Goal: Task Accomplishment & Management: Manage account settings

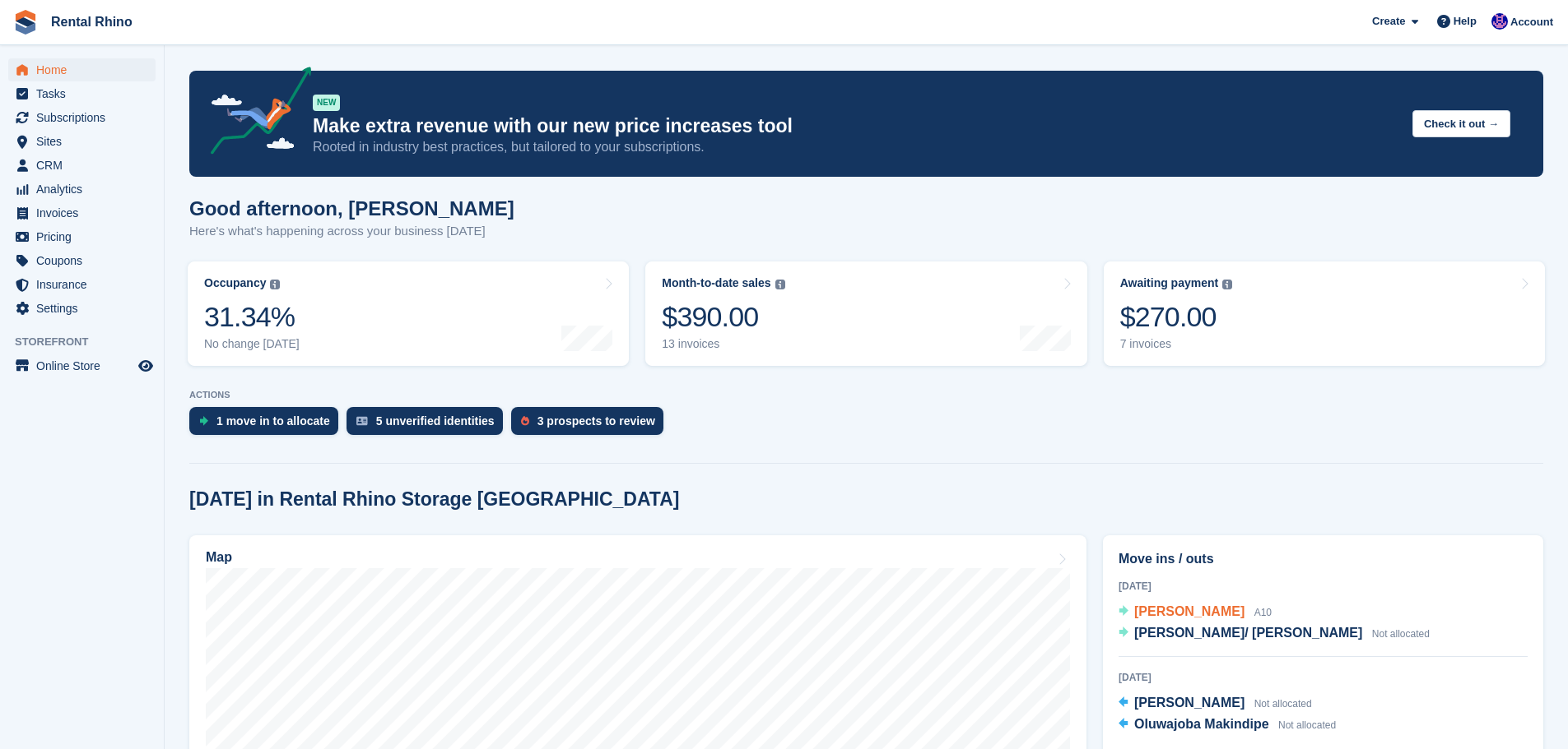
scroll to position [165, 0]
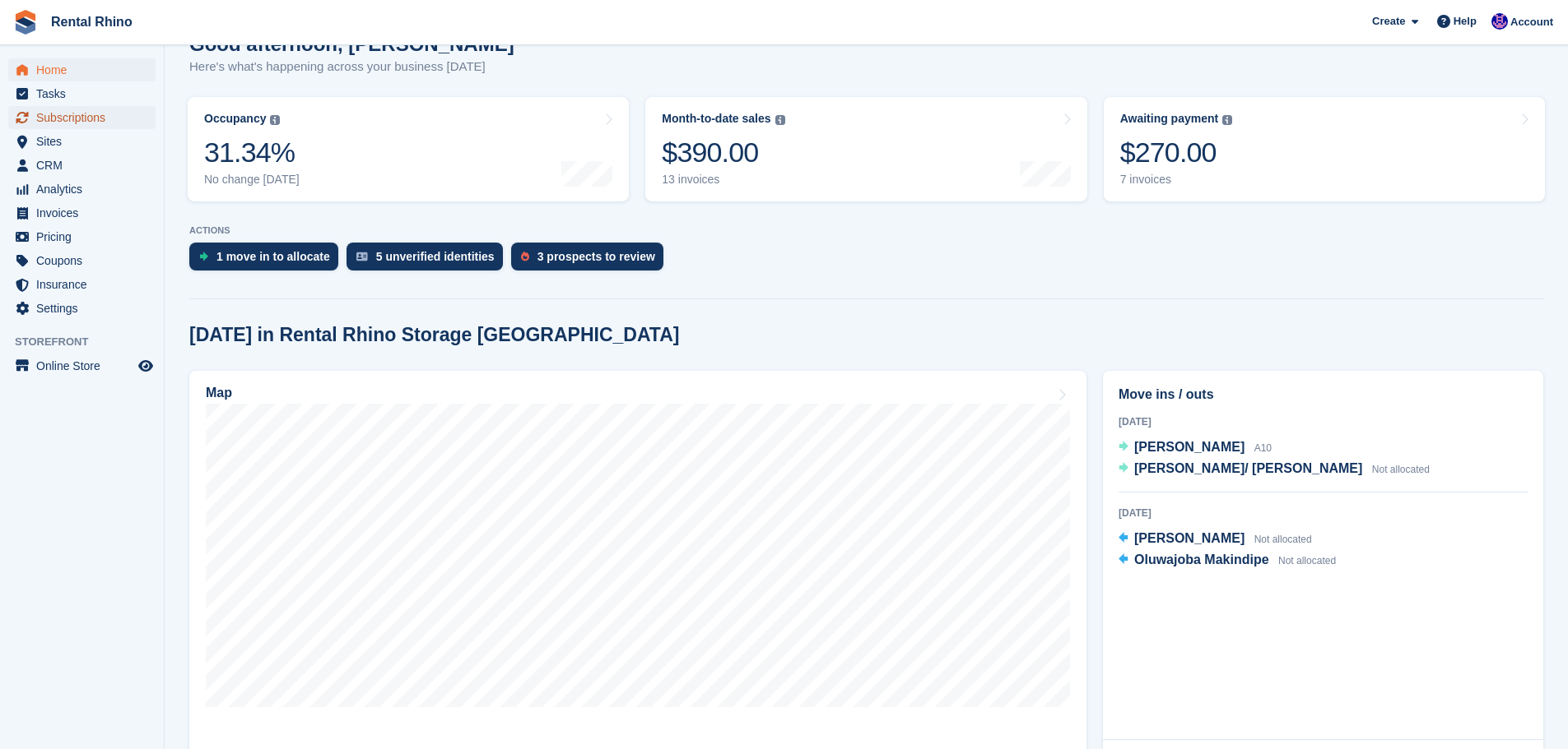
click at [60, 126] on span "Subscriptions" at bounding box center [85, 117] width 99 height 23
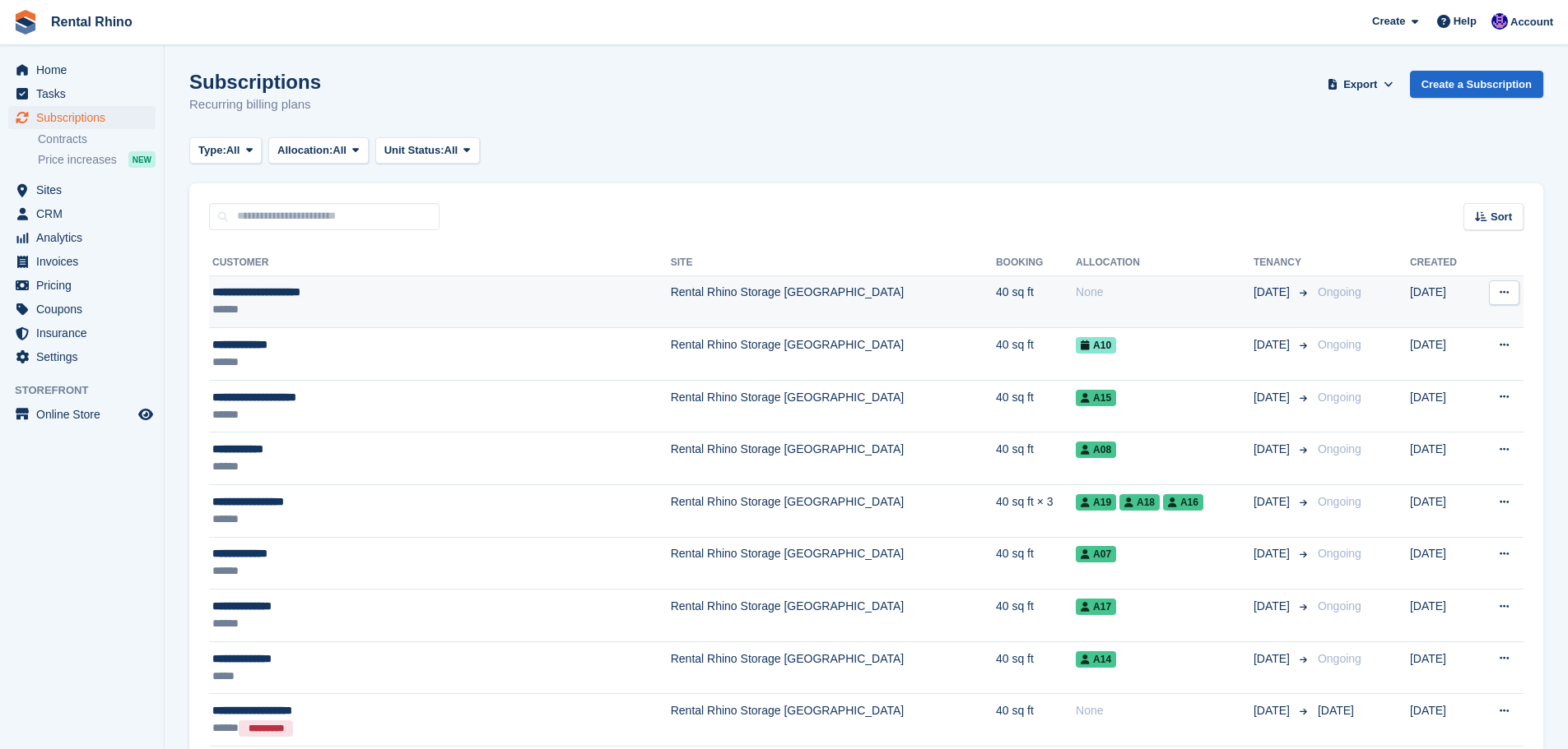
click at [294, 292] on div "**********" at bounding box center [376, 293] width 328 height 18
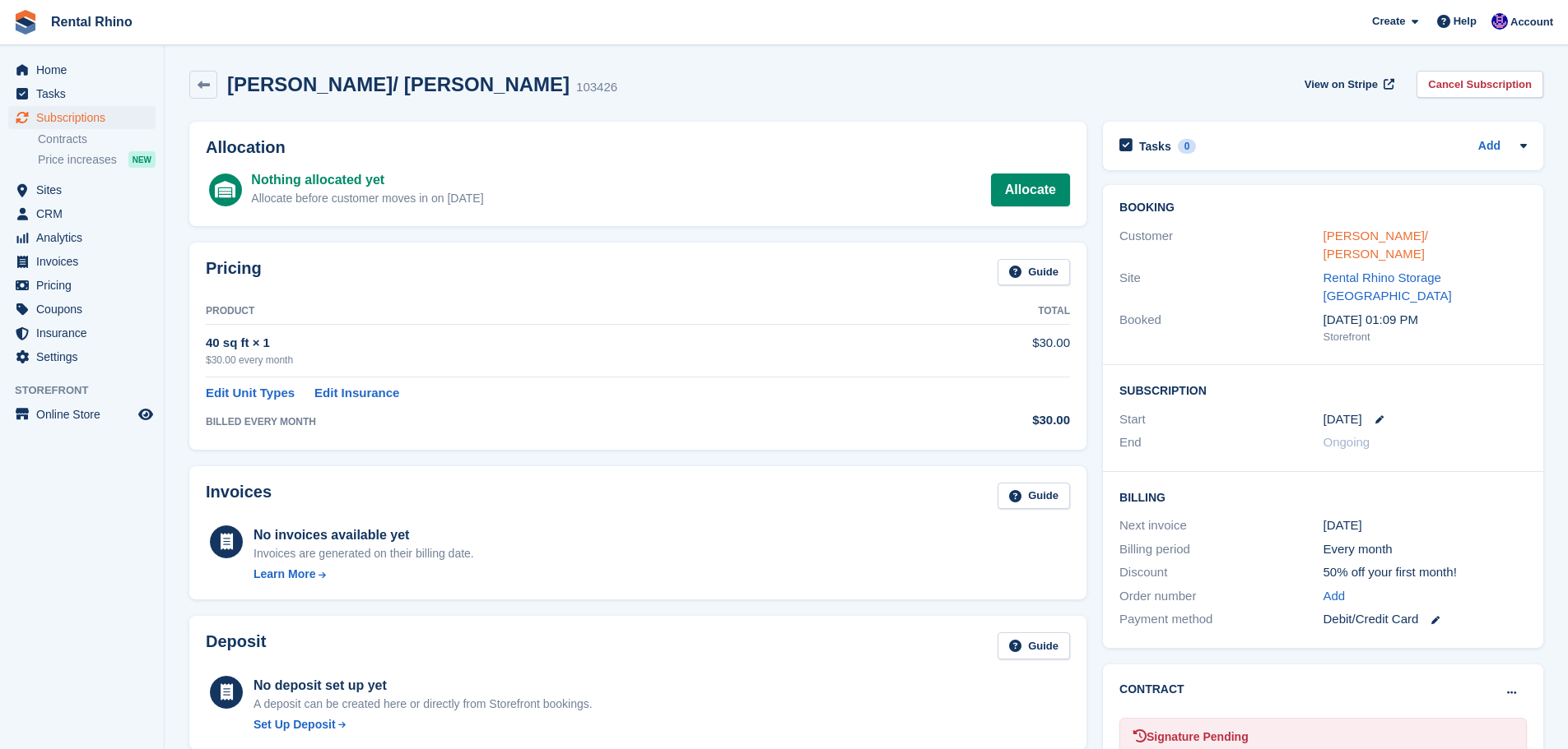
click at [1367, 235] on link "Regina/ Reggie Parker" at bounding box center [1376, 245] width 105 height 33
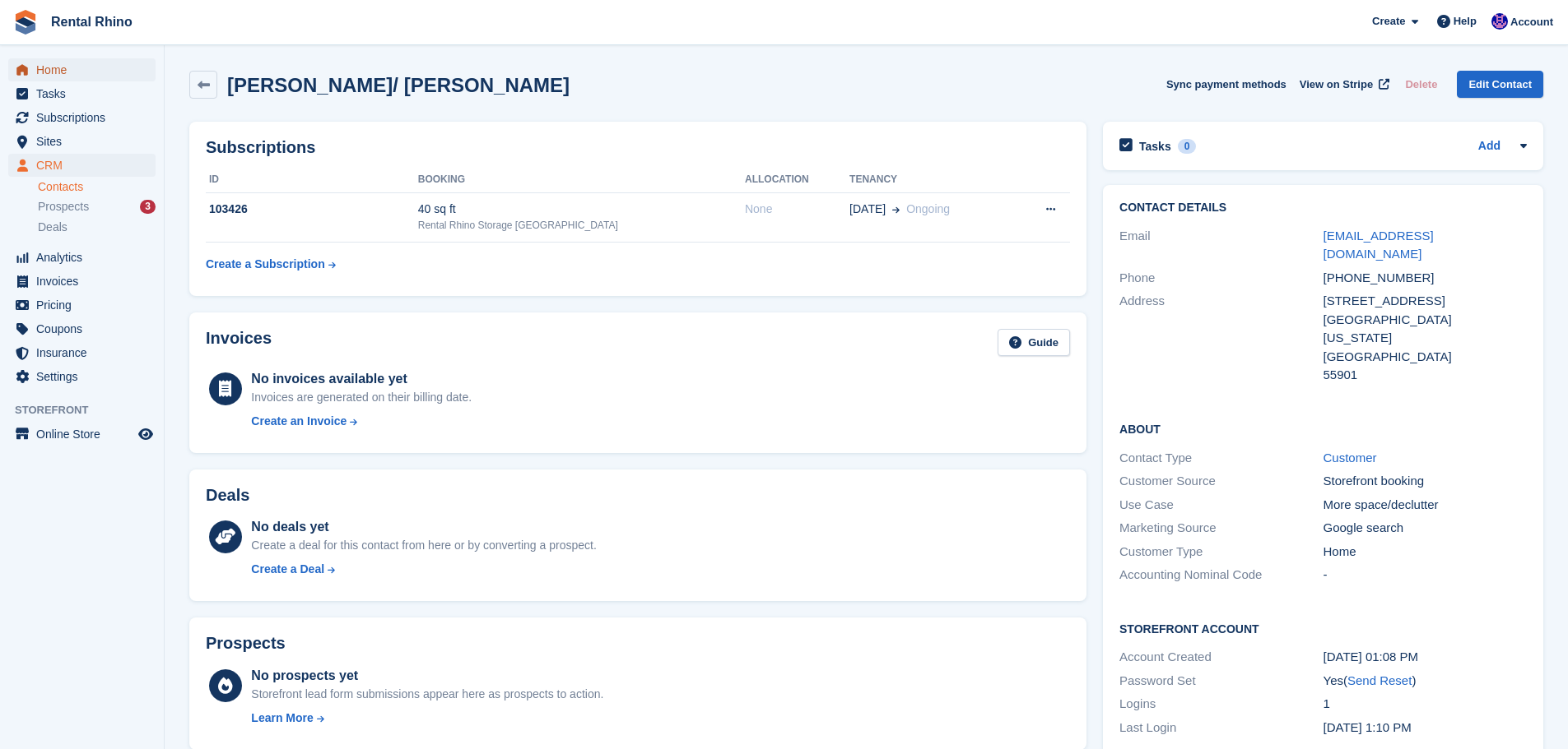
click at [60, 69] on span "Home" at bounding box center [85, 70] width 99 height 23
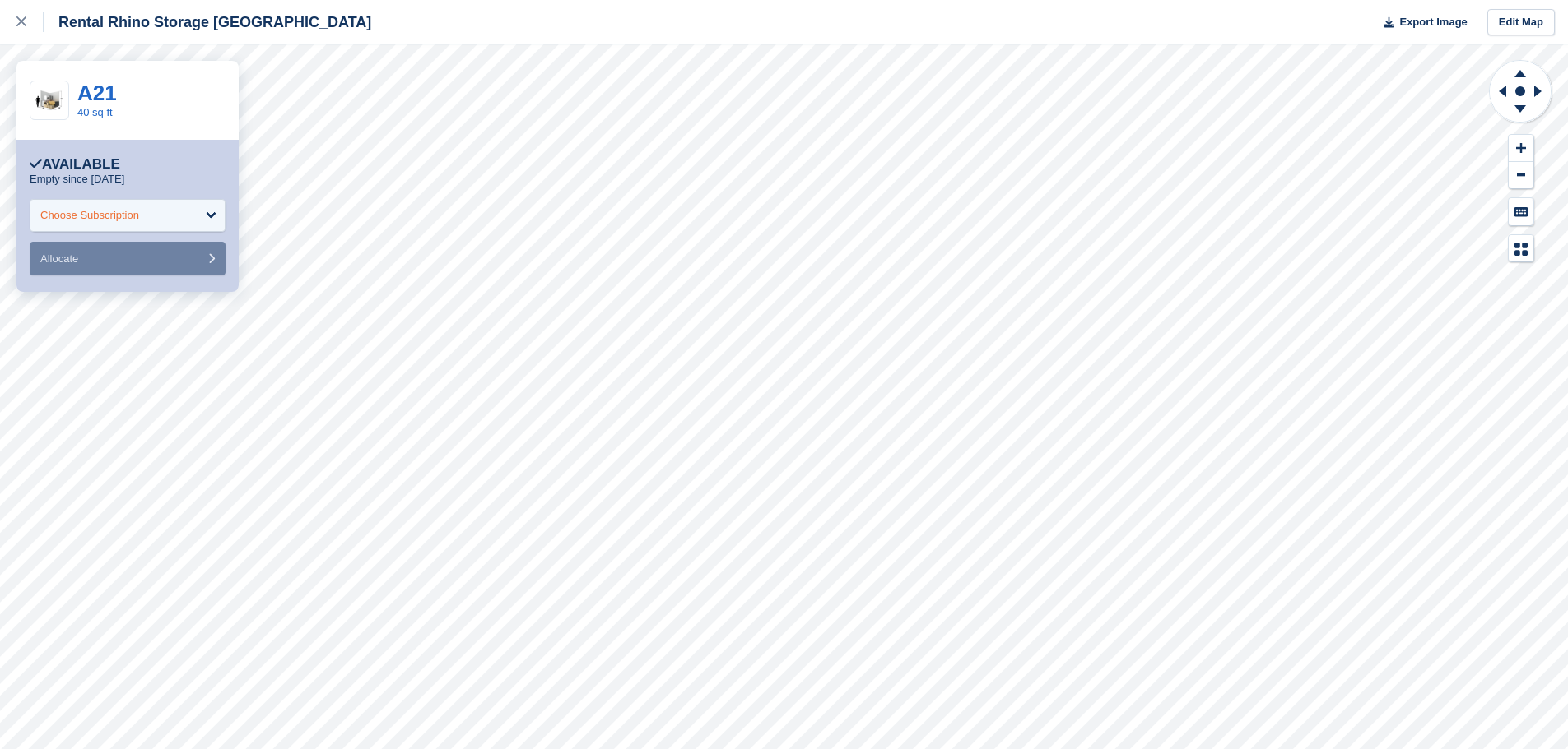
click at [130, 216] on div "Choose Subscription" at bounding box center [89, 216] width 99 height 17
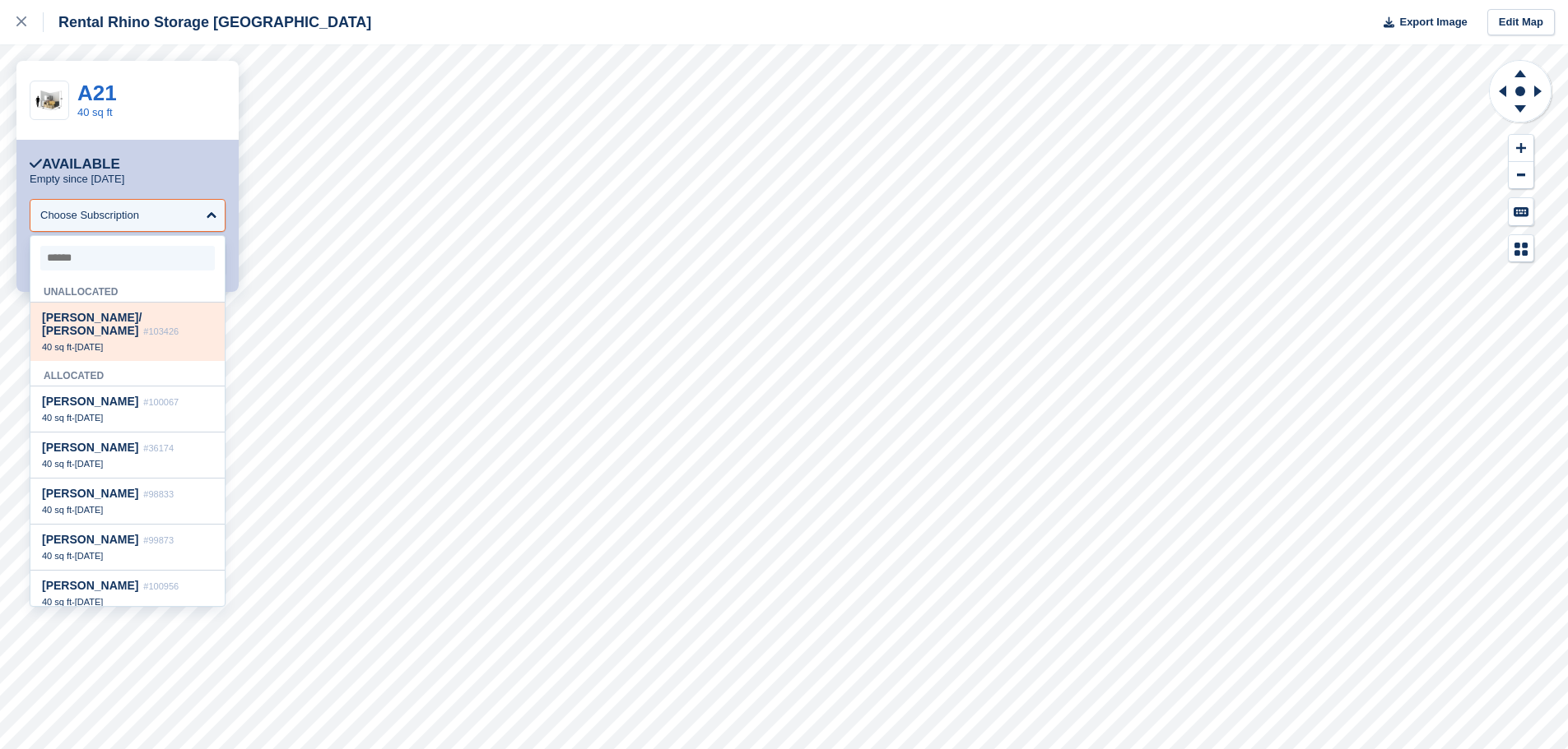
click at [128, 314] on span "[PERSON_NAME]/ [PERSON_NAME]" at bounding box center [92, 324] width 100 height 26
select select "******"
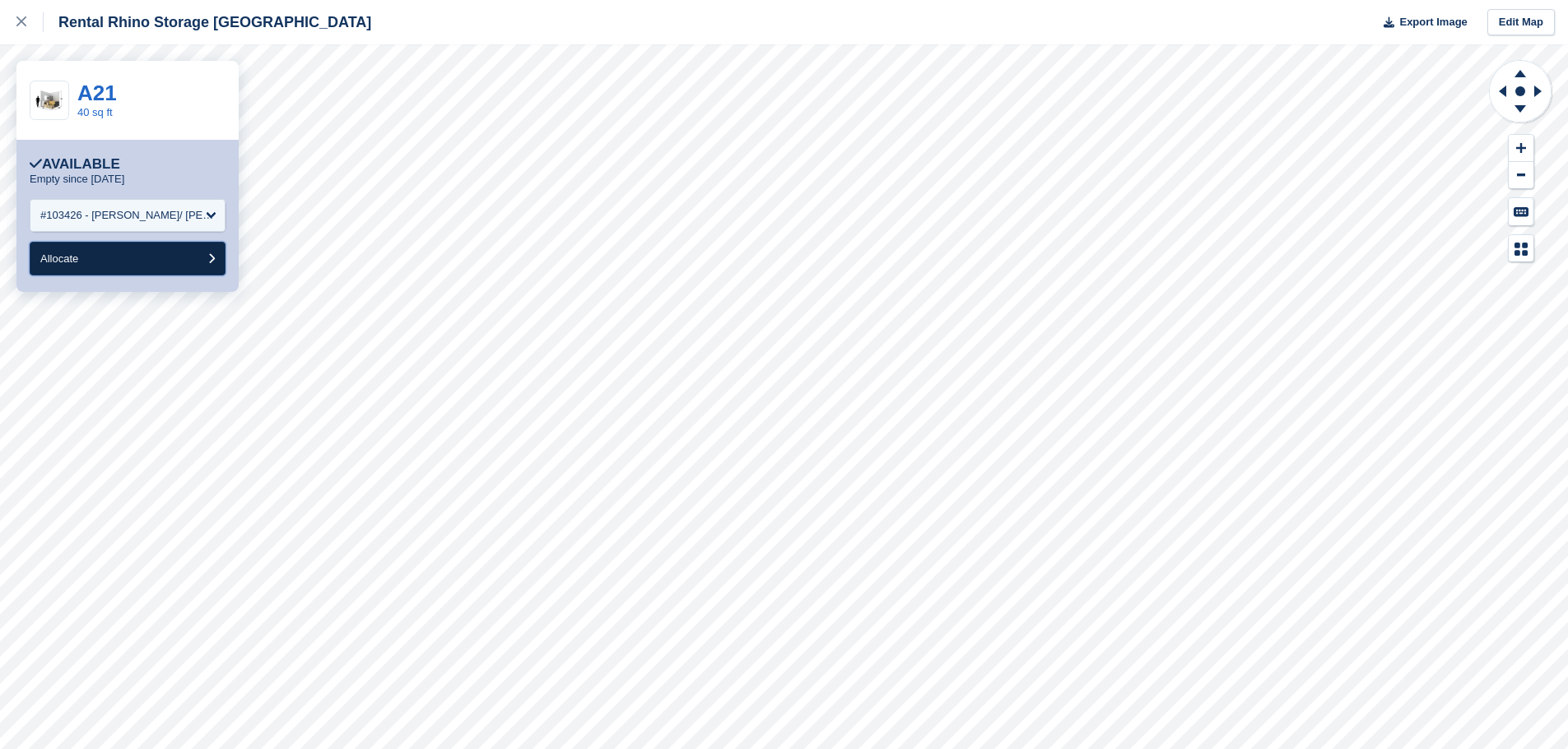
click at [104, 259] on button "Allocate" at bounding box center [127, 258] width 195 height 33
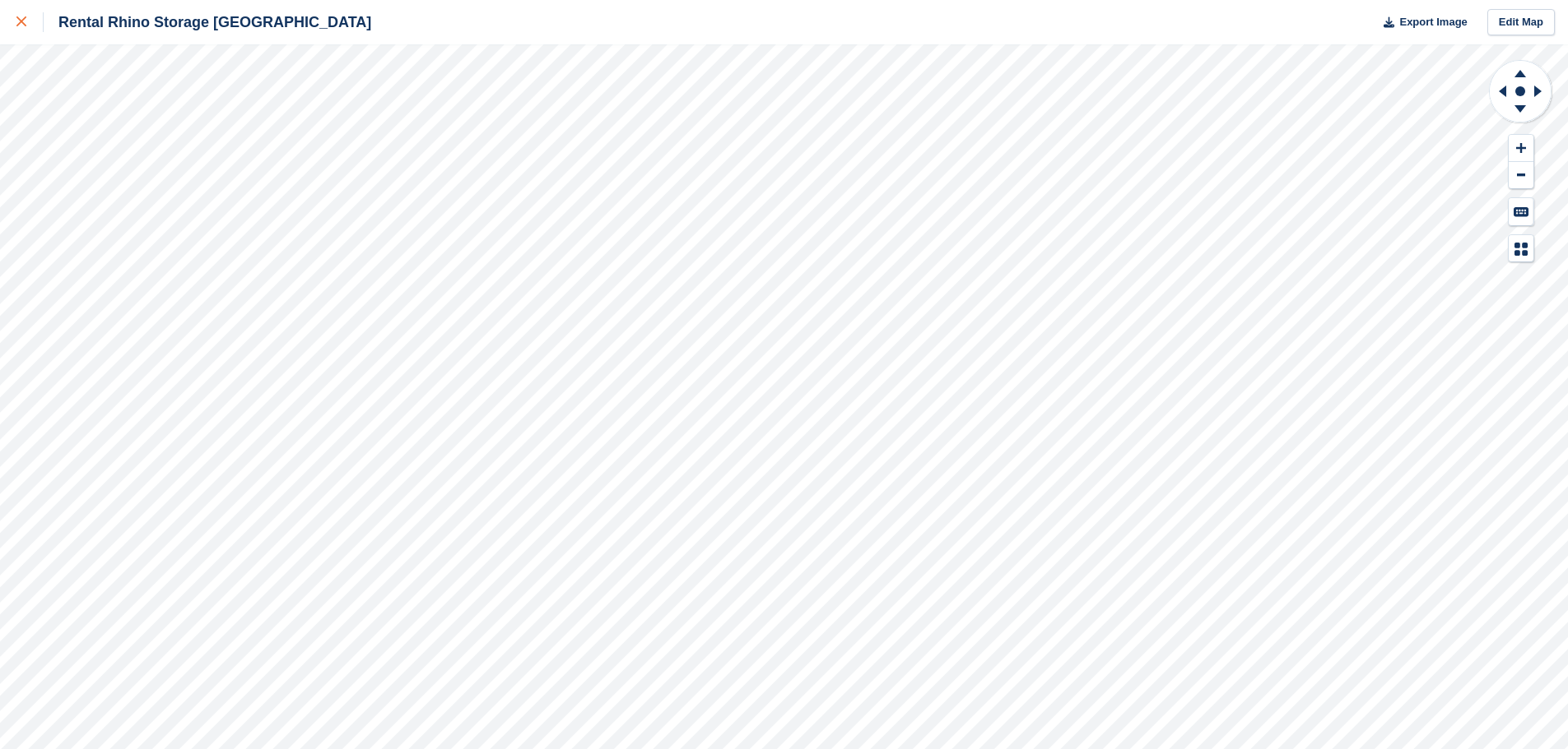
click at [24, 25] on icon at bounding box center [21, 21] width 10 height 10
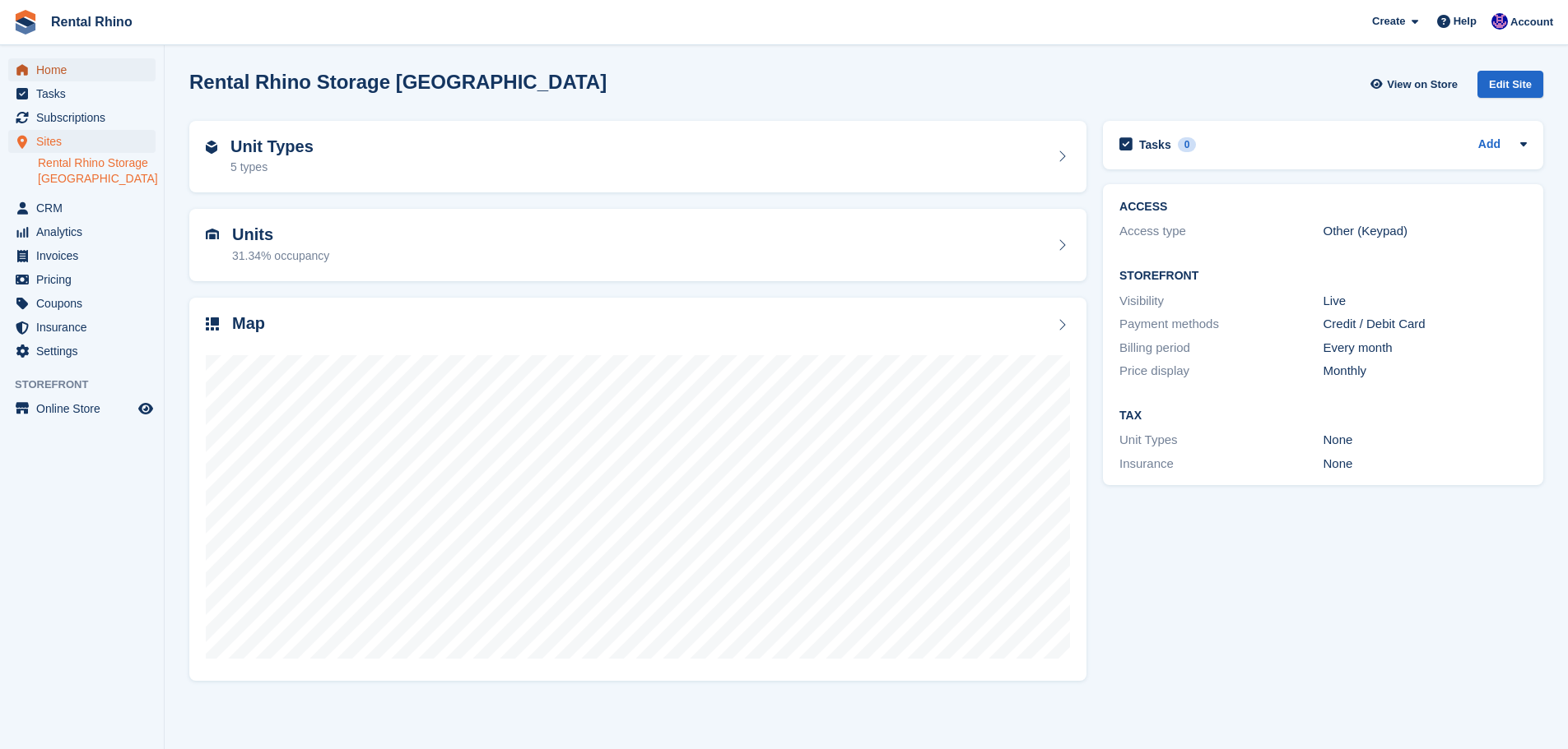
click at [83, 63] on span "Home" at bounding box center [85, 70] width 99 height 23
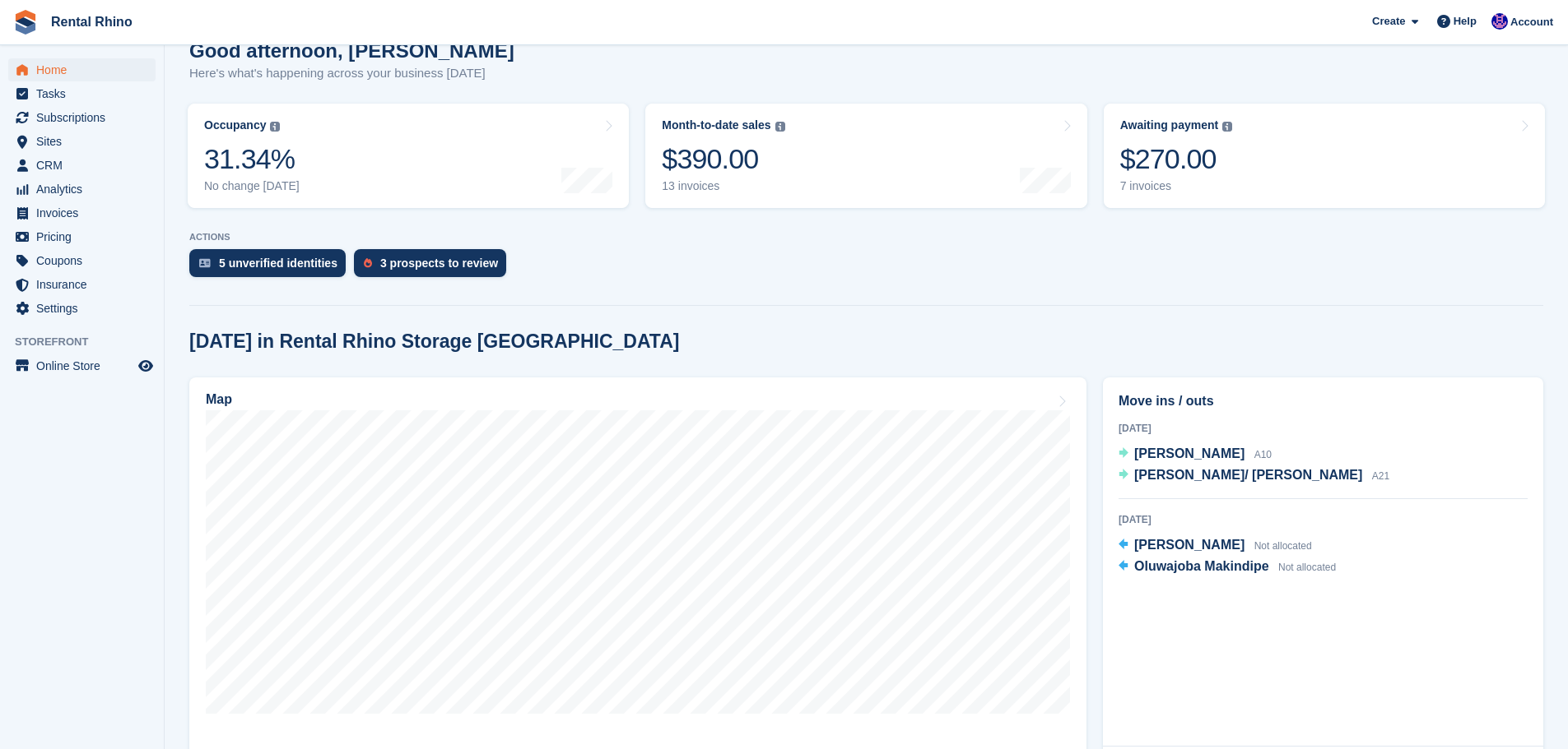
scroll to position [165, 0]
